Goal: Information Seeking & Learning: Learn about a topic

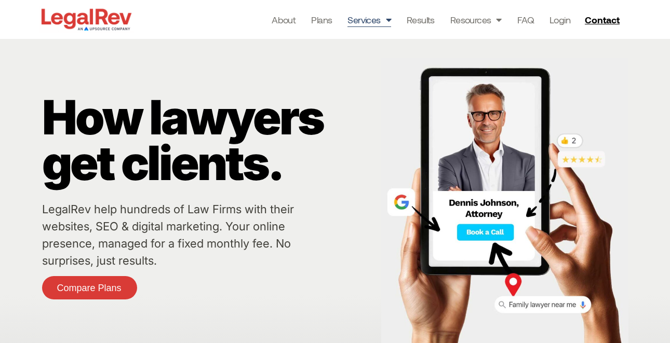
click at [378, 20] on link "Services" at bounding box center [369, 19] width 44 height 15
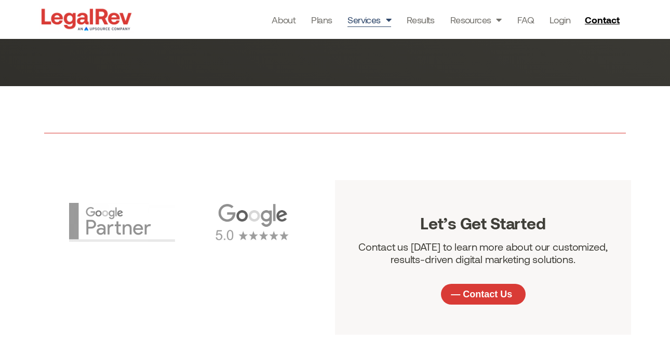
scroll to position [3349, 0]
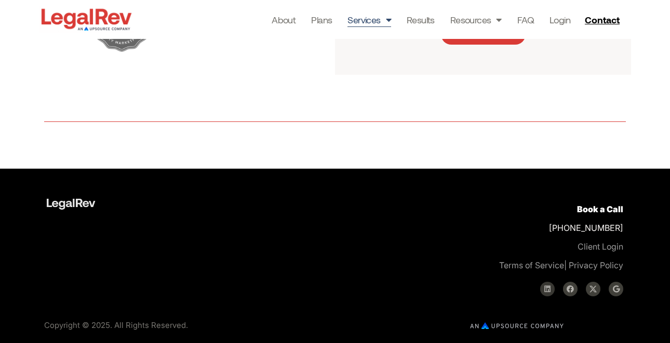
click at [546, 291] on icon at bounding box center [547, 289] width 7 height 7
click at [319, 17] on link "Plans" at bounding box center [321, 19] width 21 height 15
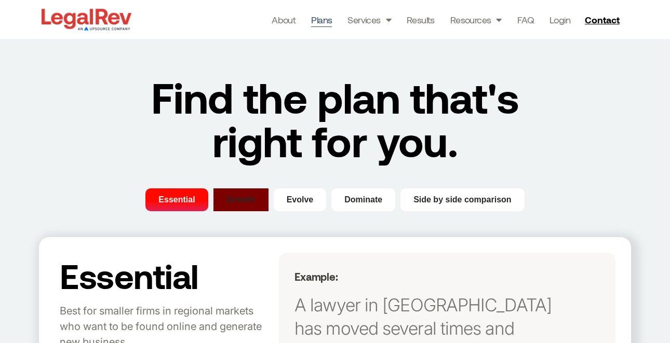
click at [236, 200] on span "Growth" at bounding box center [240, 200] width 29 height 12
